Goal: Task Accomplishment & Management: Use online tool/utility

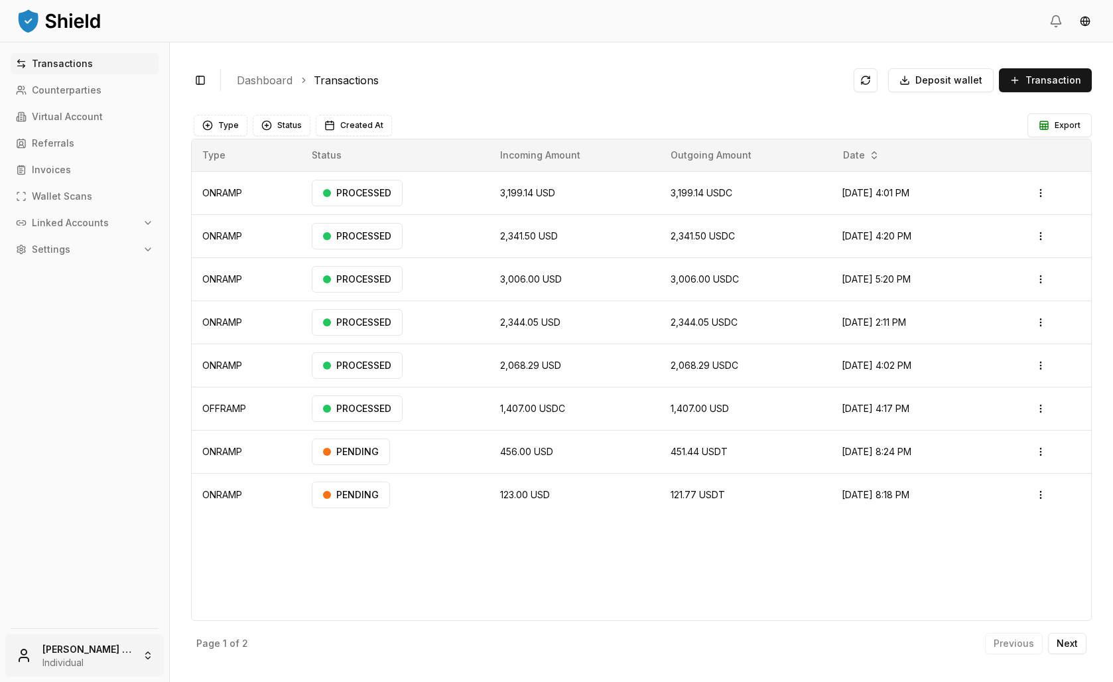
click at [79, 647] on html "Transactions Counterparties Virtual Account Referrals Invoices Wallet Scans Lin…" at bounding box center [556, 341] width 1113 height 682
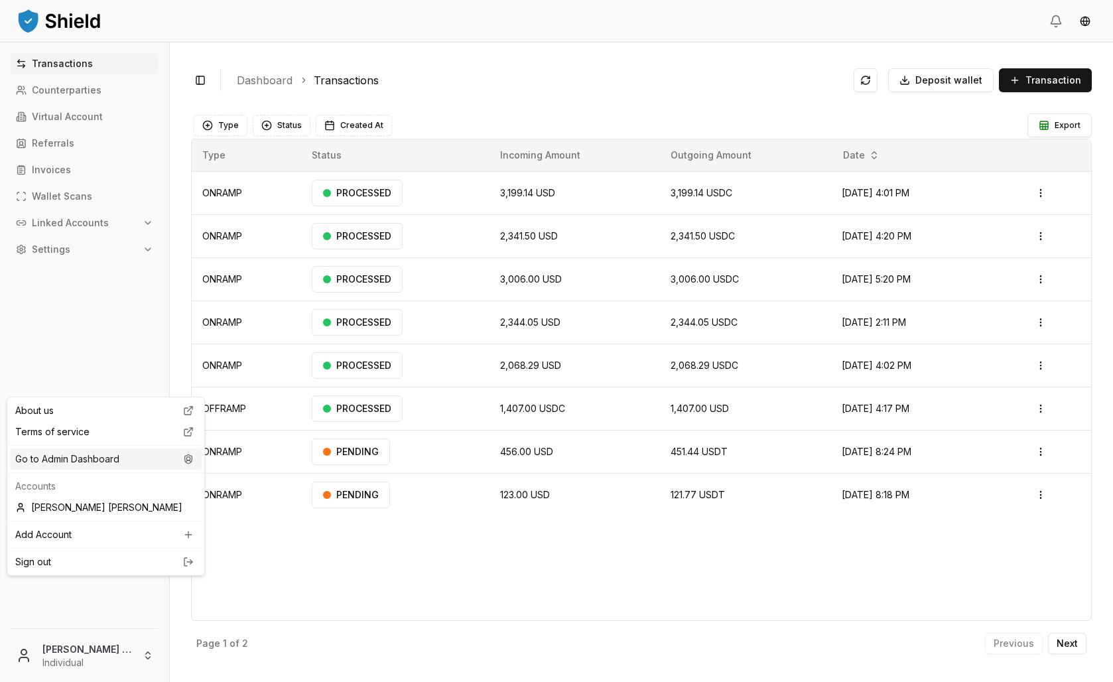
click at [137, 470] on div "Go to Admin Dashboard" at bounding box center [106, 459] width 192 height 21
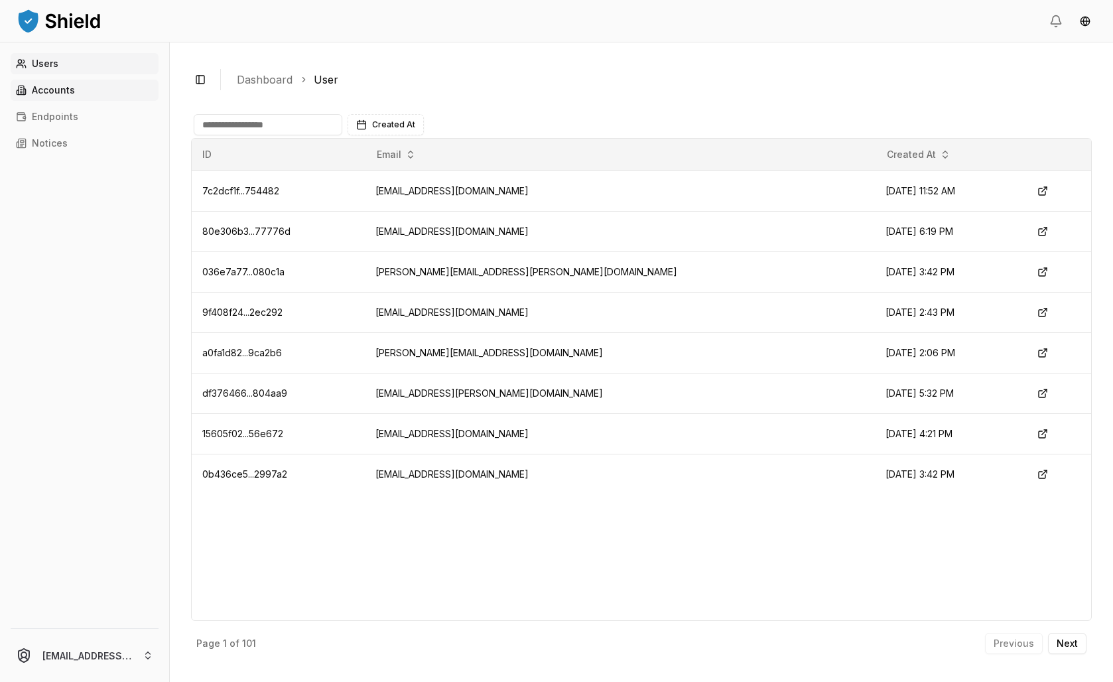
click at [56, 95] on p "Accounts" at bounding box center [53, 90] width 43 height 9
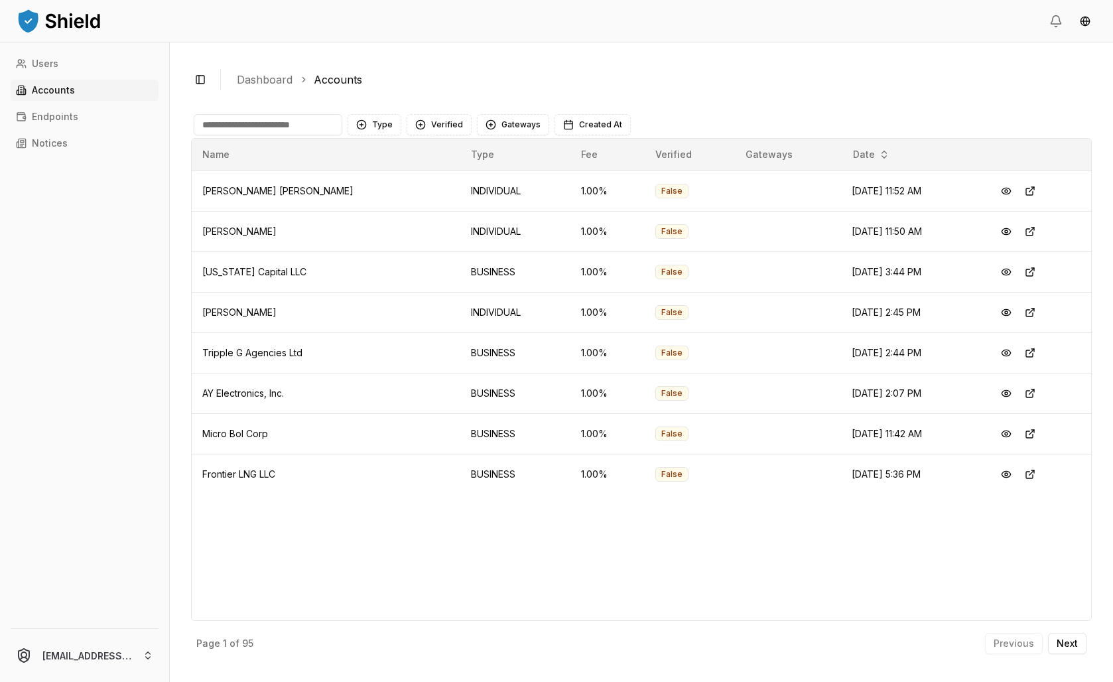
click at [342, 135] on input at bounding box center [268, 124] width 149 height 21
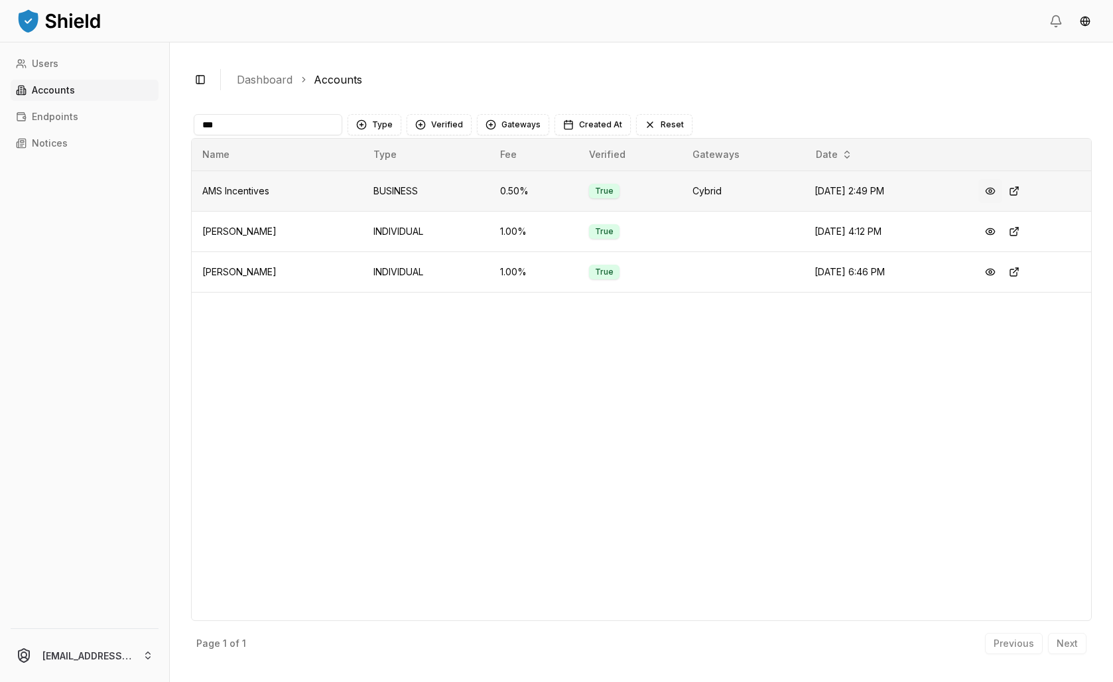
type input "***"
click at [1003, 203] on button at bounding box center [991, 191] width 24 height 24
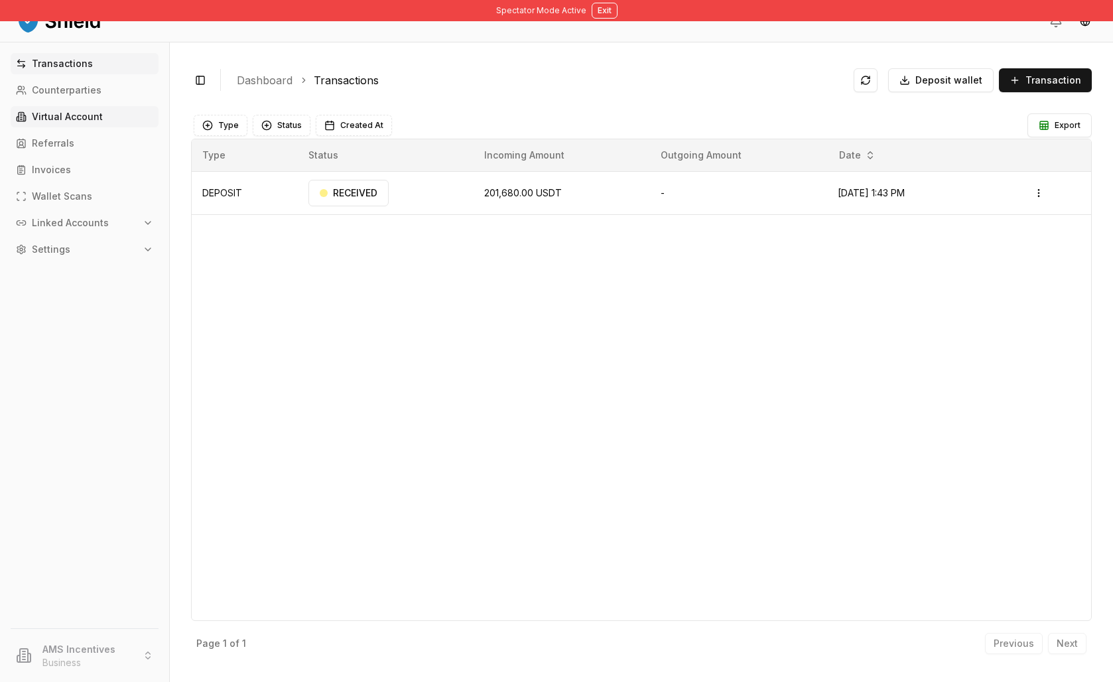
click at [91, 127] on link "Virtual Account" at bounding box center [85, 116] width 148 height 21
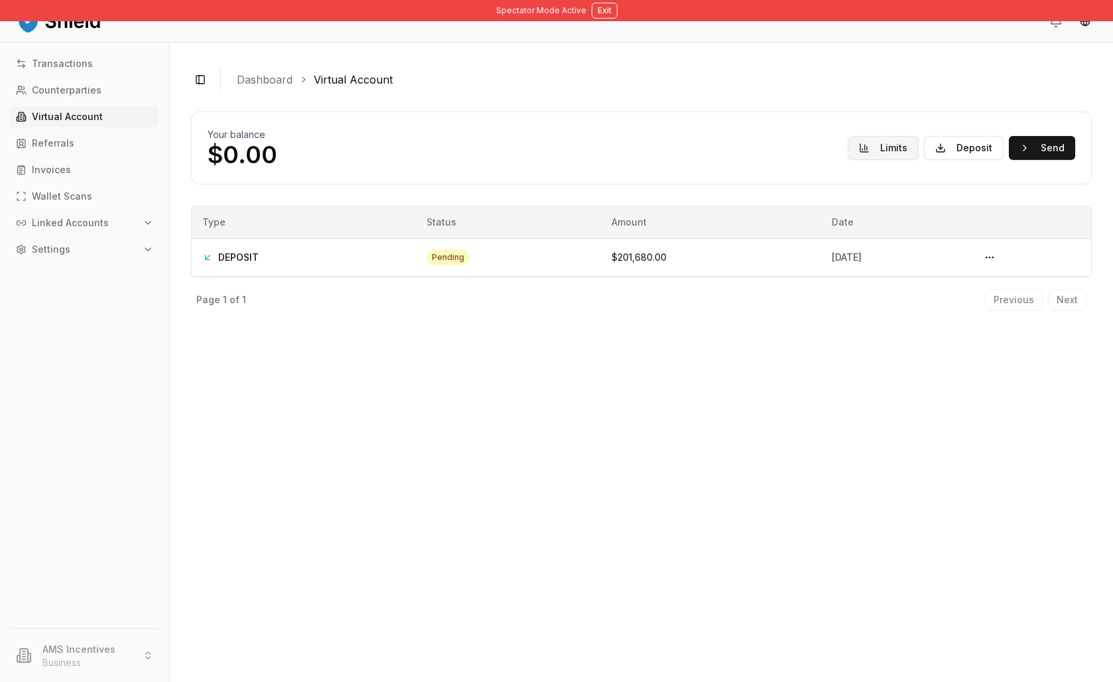
click at [863, 160] on button "Limits" at bounding box center [883, 148] width 71 height 24
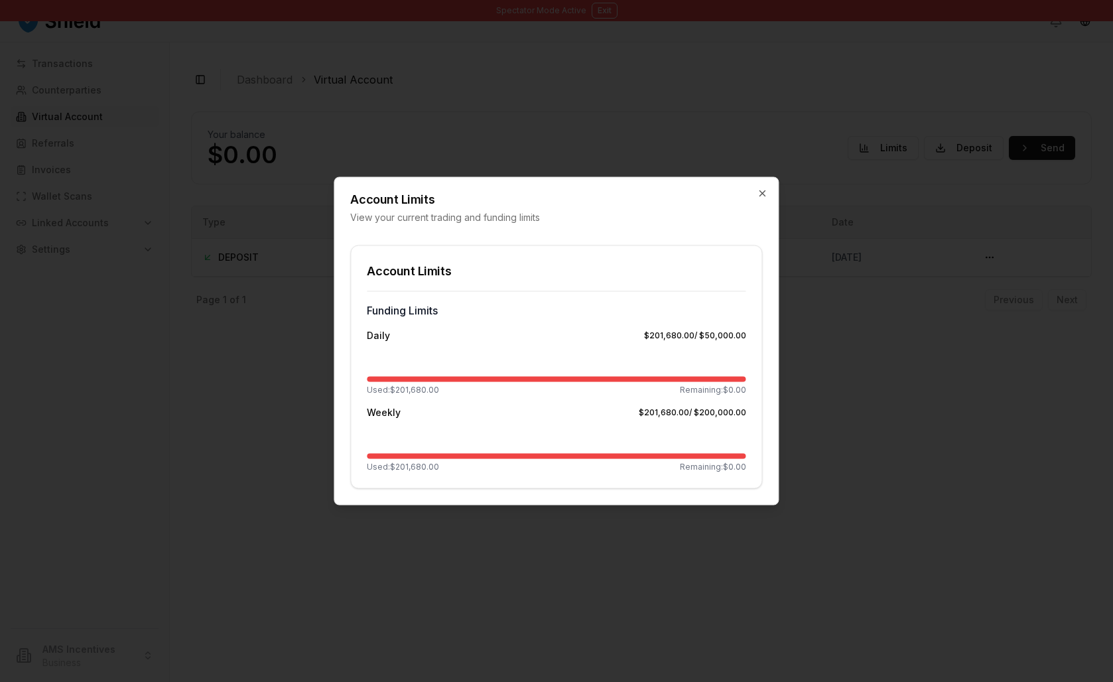
click at [788, 539] on div at bounding box center [556, 341] width 1113 height 682
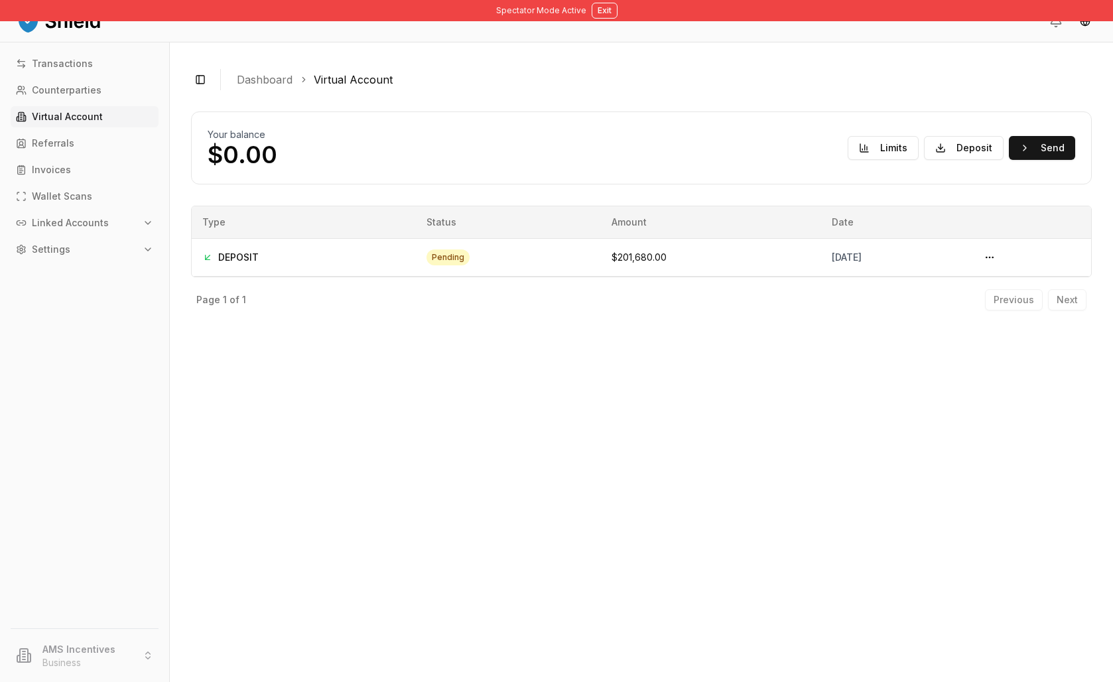
click at [597, 489] on div "Your balance $0.00 Limits Deposit Send DEPOSIT pending [DATE] + $201,680.00 Pag…" at bounding box center [641, 383] width 901 height 555
click at [848, 160] on button "Limits" at bounding box center [883, 148] width 71 height 24
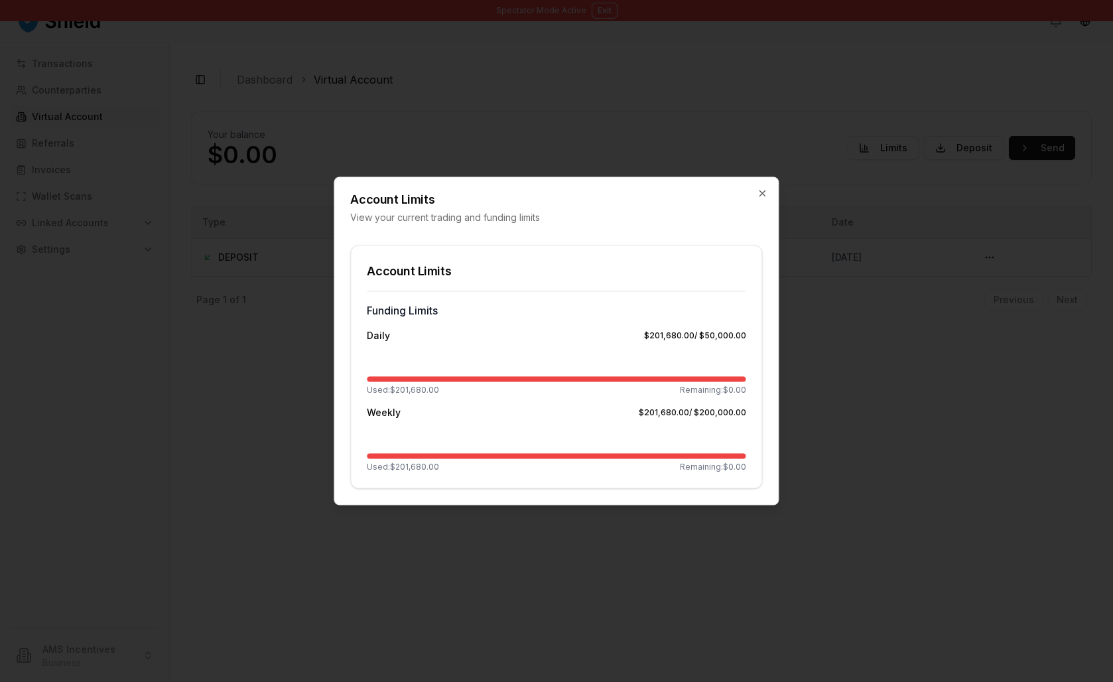
click at [851, 331] on div at bounding box center [556, 341] width 1113 height 682
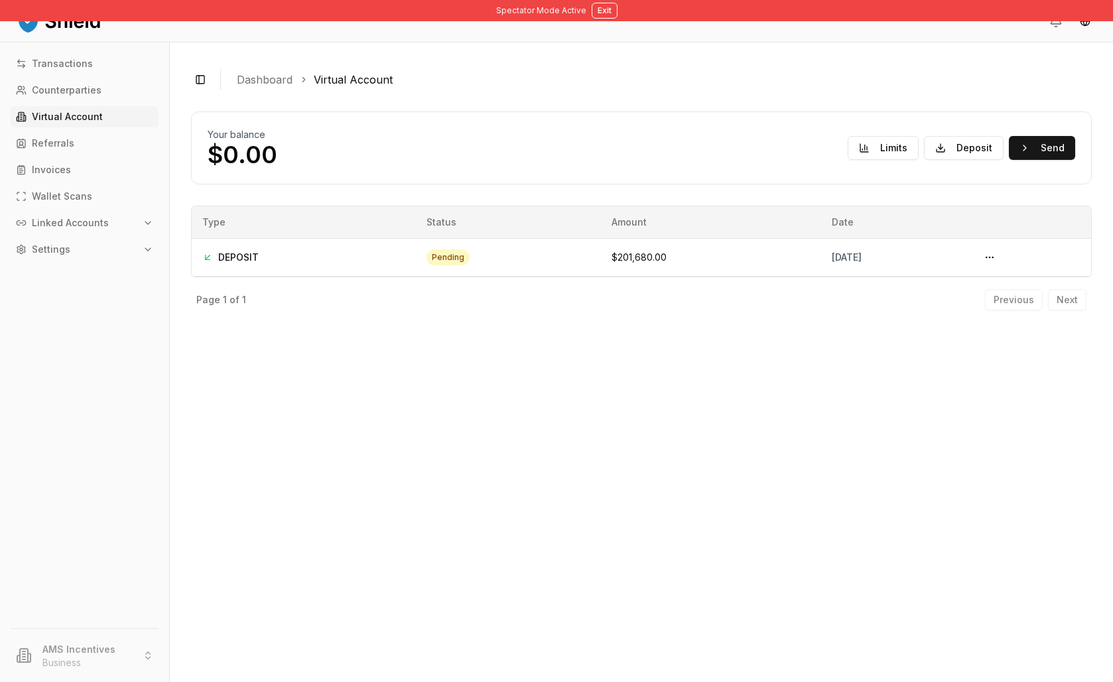
click at [730, 563] on div "Your balance $0.00 Limits Deposit Send DEPOSIT pending [DATE] + $201,680.00 Pag…" at bounding box center [641, 383] width 901 height 555
click at [848, 160] on button "Limits" at bounding box center [883, 148] width 71 height 24
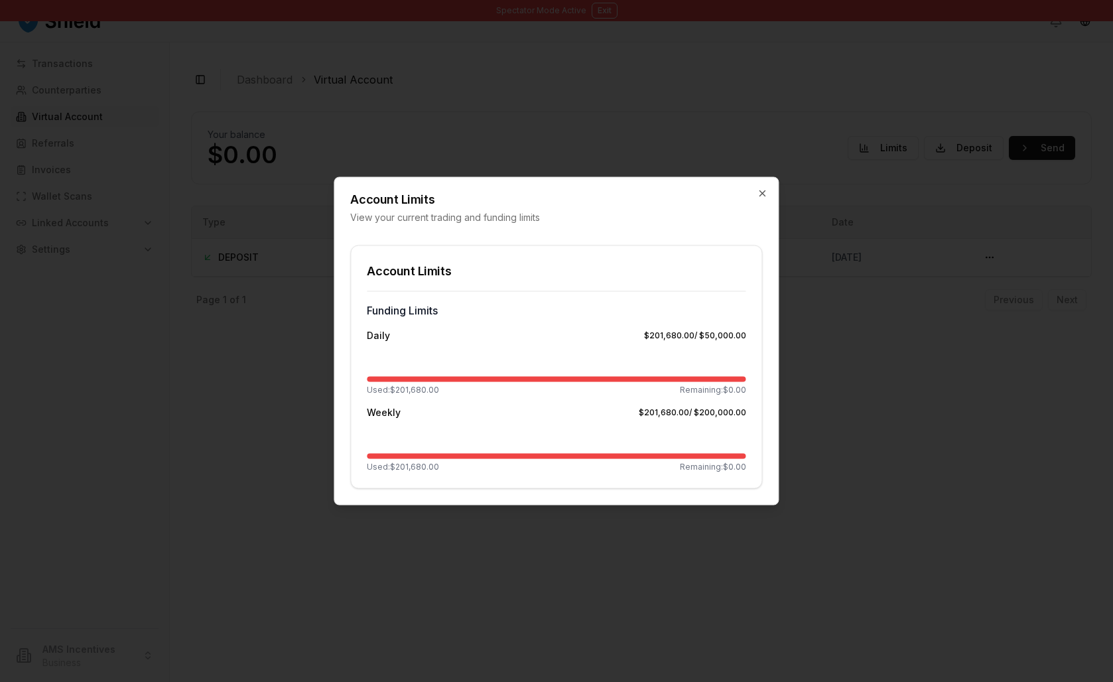
click at [815, 191] on div at bounding box center [556, 341] width 1113 height 682
